Goal: Check status: Check status

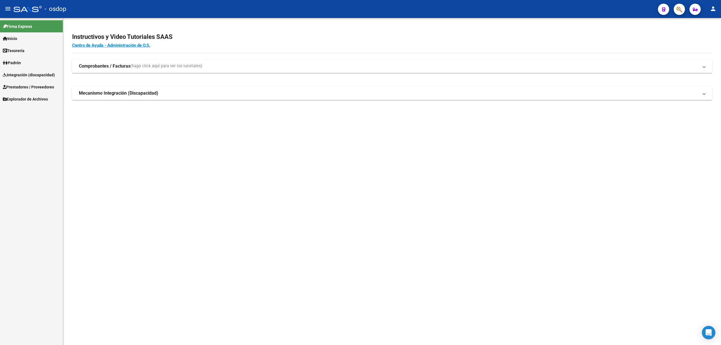
click at [25, 75] on span "Integración (discapacidad)" at bounding box center [29, 75] width 52 height 6
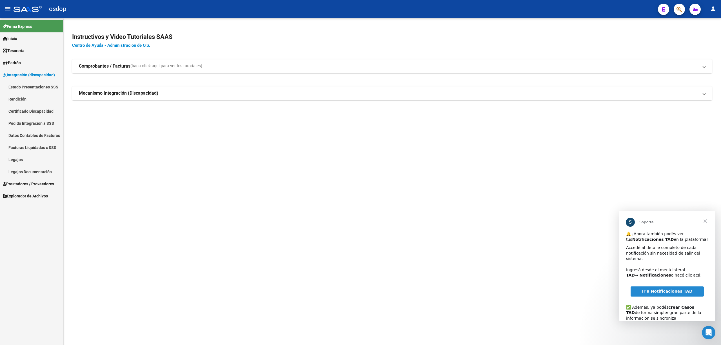
click at [27, 123] on link "Pedido Integración a SSS" at bounding box center [31, 123] width 63 height 12
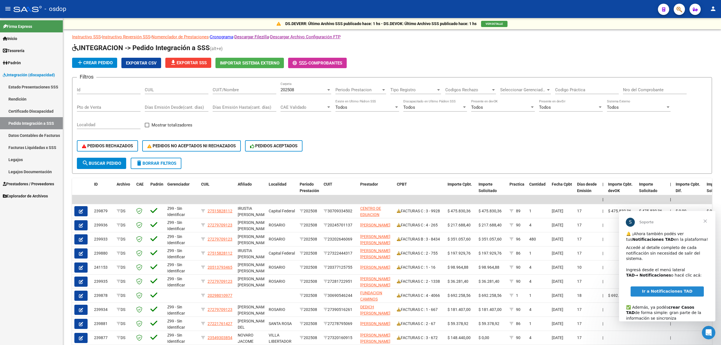
click at [647, 293] on span "Ir a Notificaciones TAD" at bounding box center [667, 291] width 50 height 5
click at [175, 92] on input "CUIL" at bounding box center [177, 89] width 64 height 5
type input "20521484625"
click at [112, 163] on span "search Buscar Pedido" at bounding box center [101, 163] width 39 height 5
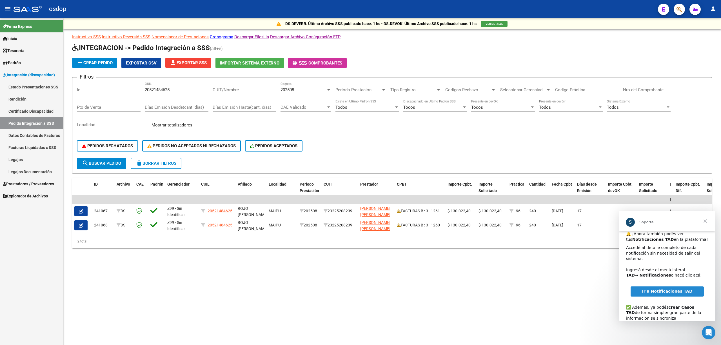
scroll to position [42, 0]
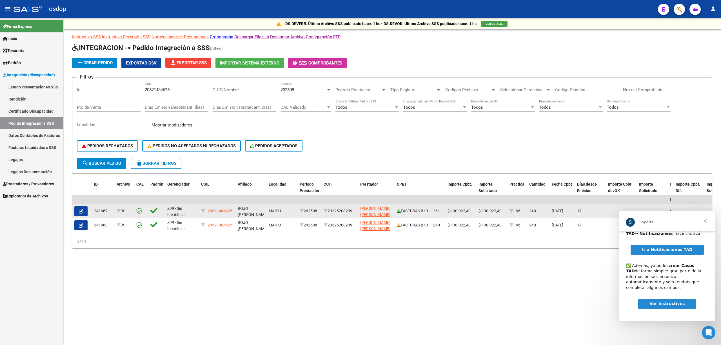
click at [399, 211] on icon at bounding box center [399, 211] width 4 height 4
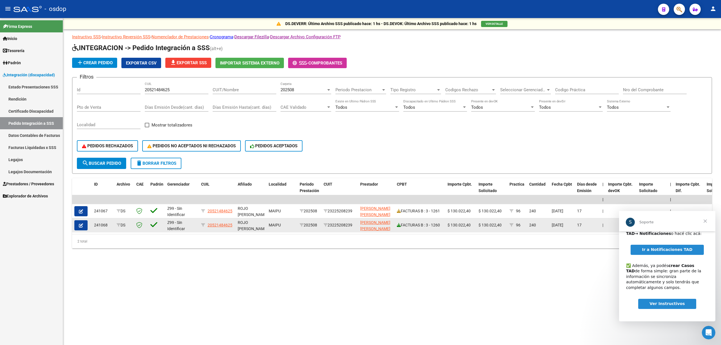
click at [399, 225] on icon at bounding box center [399, 225] width 4 height 4
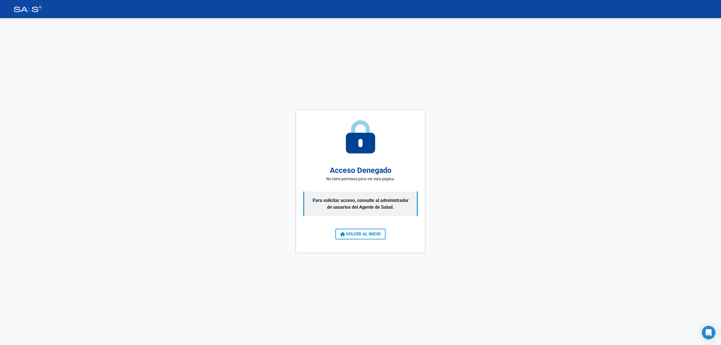
click at [372, 233] on span "VOLVER AL INICIO" at bounding box center [360, 234] width 41 height 5
